Goal: Find specific page/section: Find specific page/section

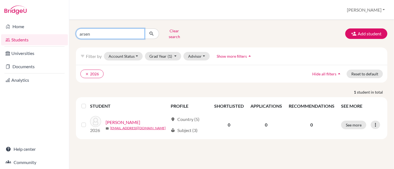
click at [92, 31] on input "arsen" at bounding box center [110, 34] width 69 height 11
type input "a"
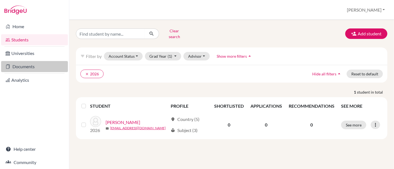
click at [27, 66] on link "Documents" at bounding box center [34, 66] width 67 height 11
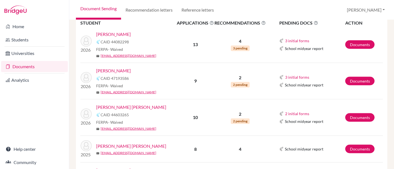
scroll to position [554, 0]
